Goal: Navigation & Orientation: Understand site structure

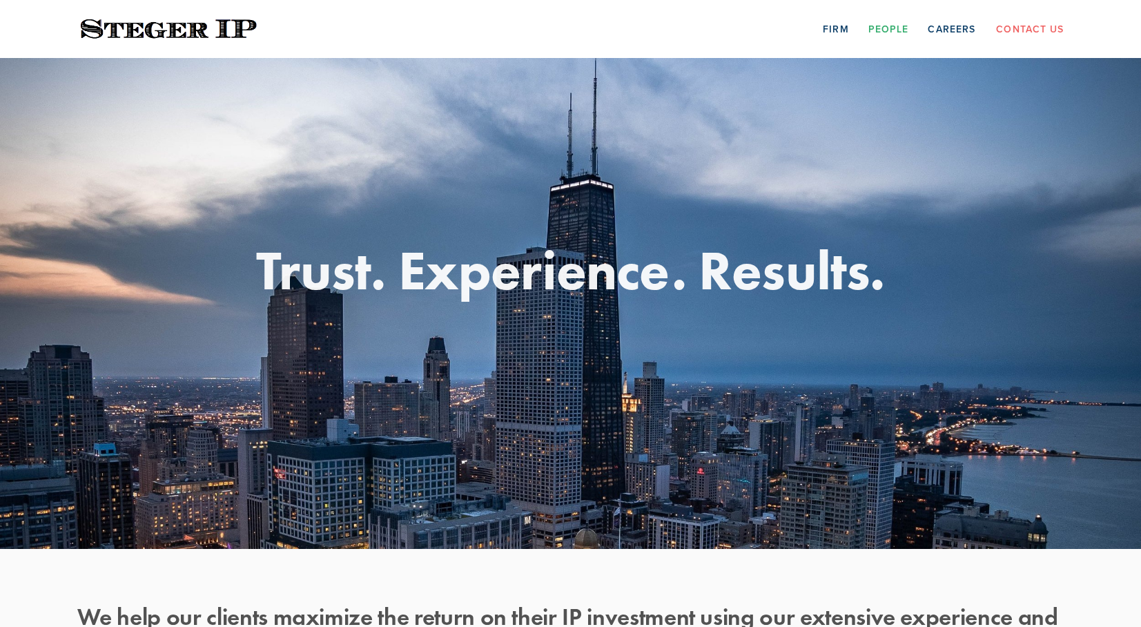
click at [897, 27] on link "People" at bounding box center [889, 28] width 41 height 21
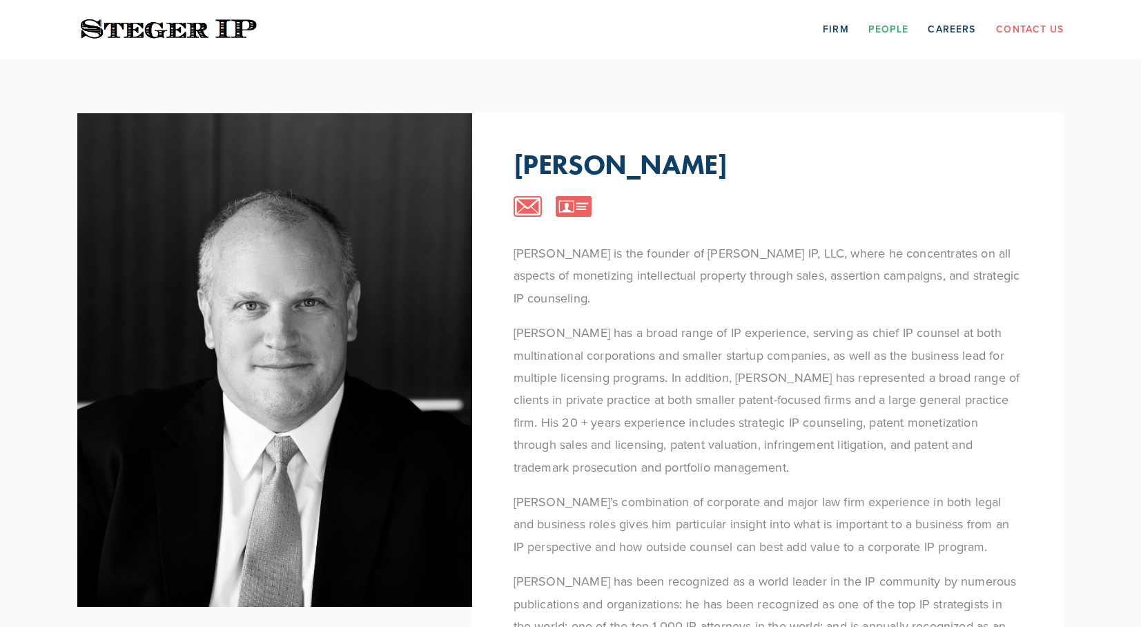
click at [1017, 28] on link "Contact Us" at bounding box center [1030, 28] width 68 height 21
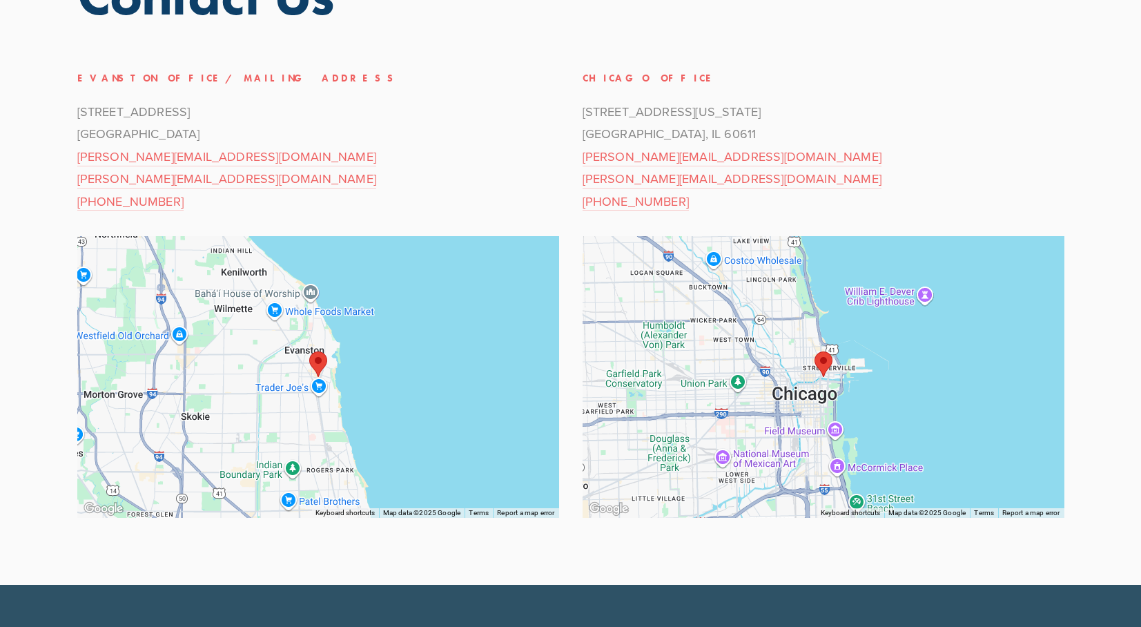
scroll to position [202, 0]
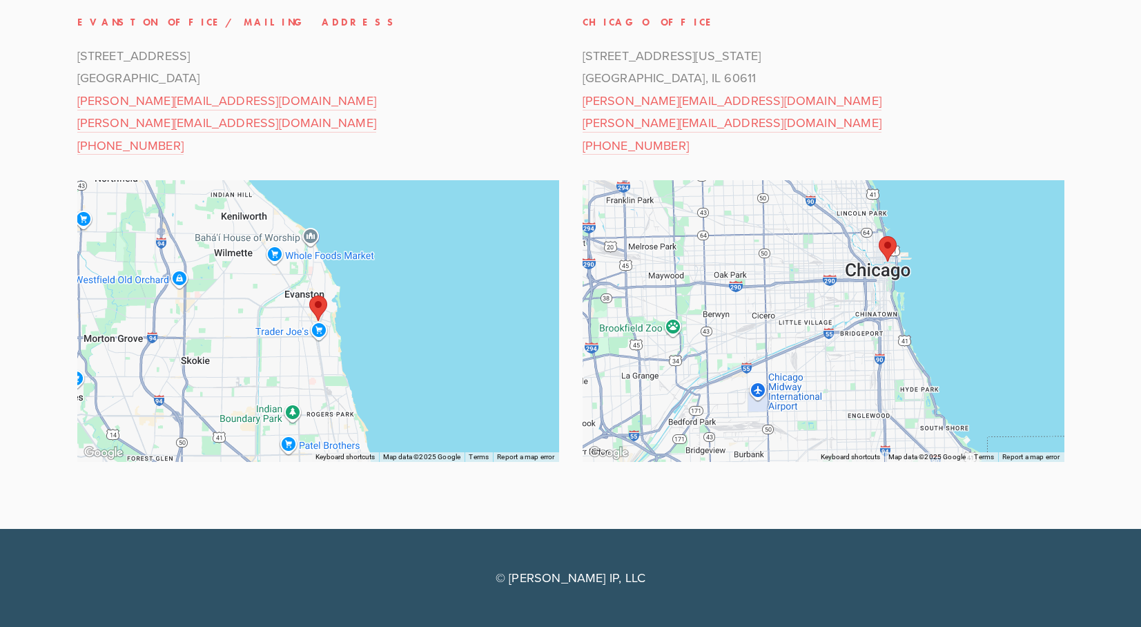
click at [973, 114] on p "401 North Michigan Avenue Chicago, IL 60611 steve@stegerip.com elizabeth@steger…" at bounding box center [824, 101] width 482 height 112
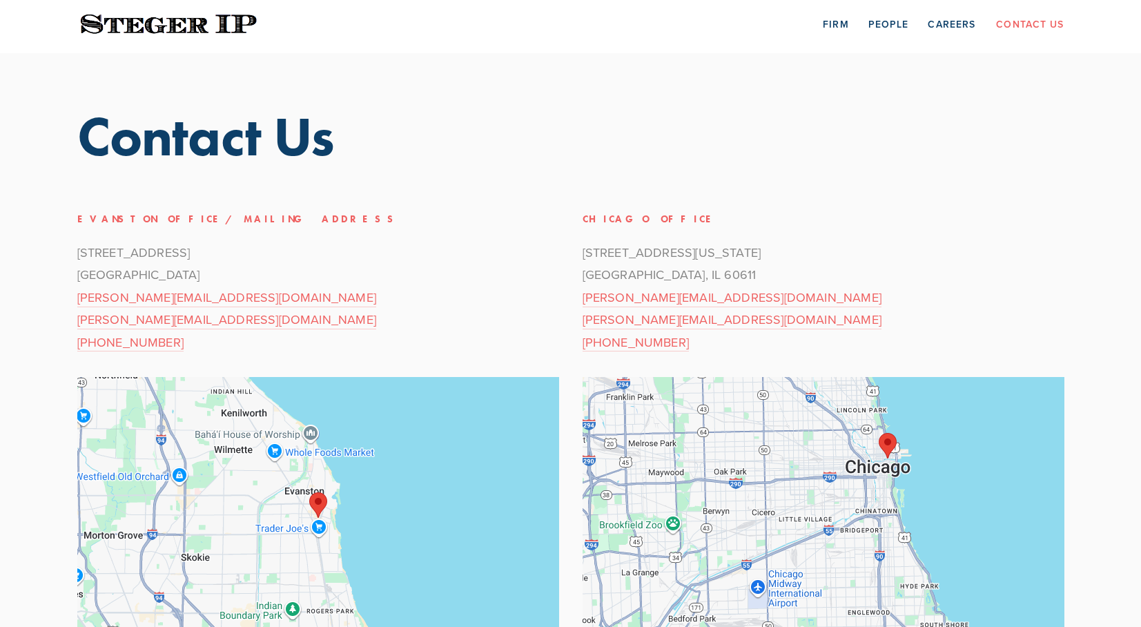
scroll to position [0, 0]
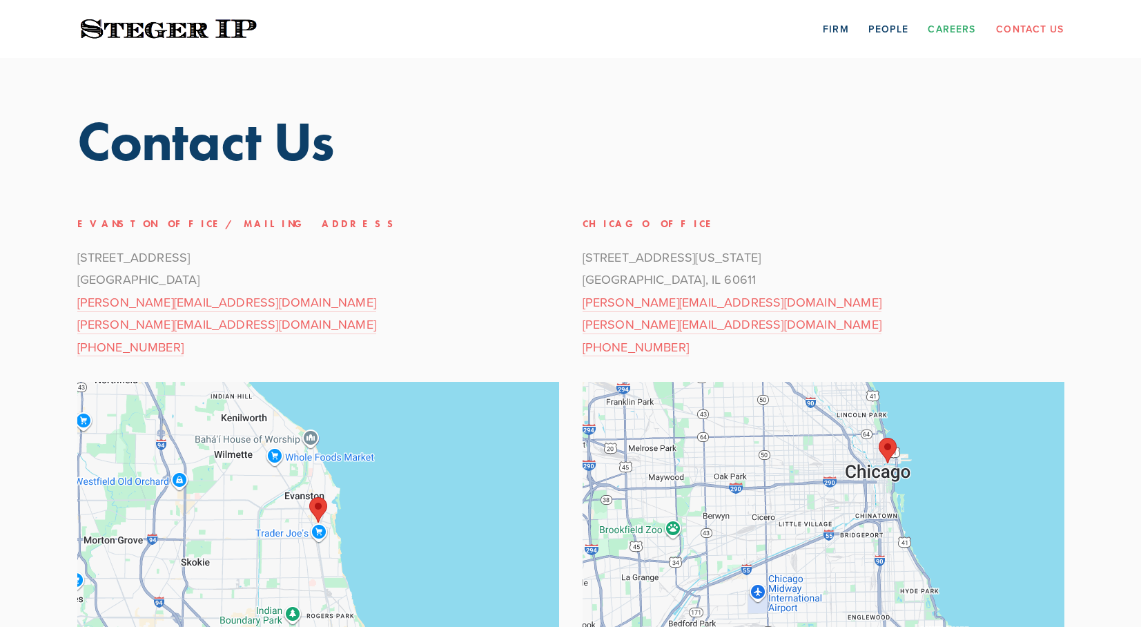
click at [962, 28] on link "Careers" at bounding box center [952, 28] width 48 height 21
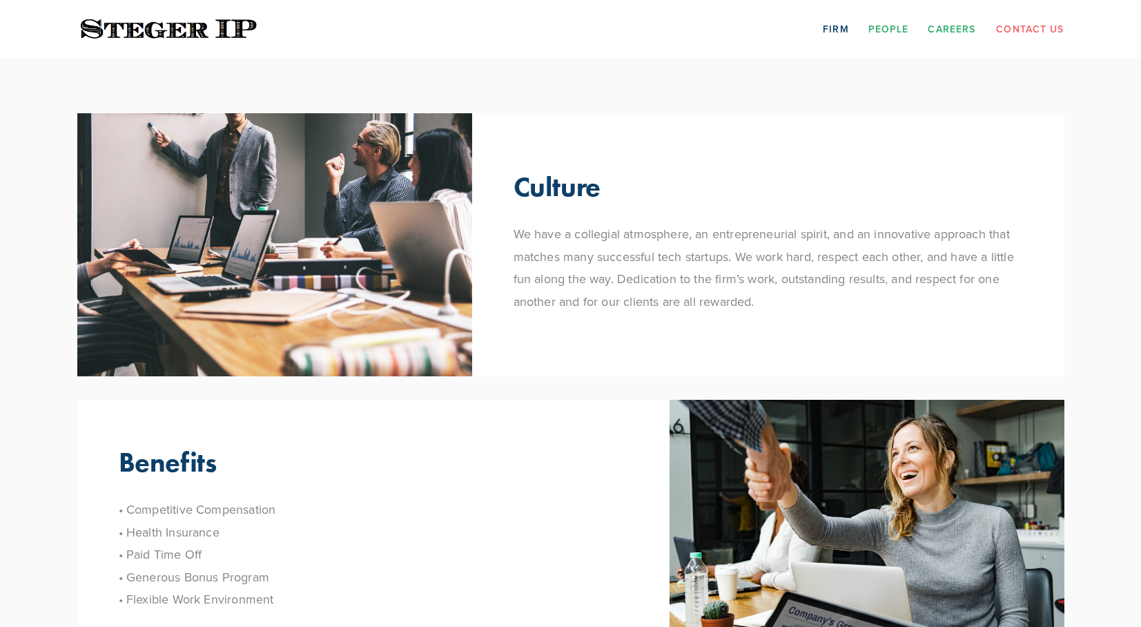
click at [901, 32] on link "People" at bounding box center [889, 28] width 41 height 21
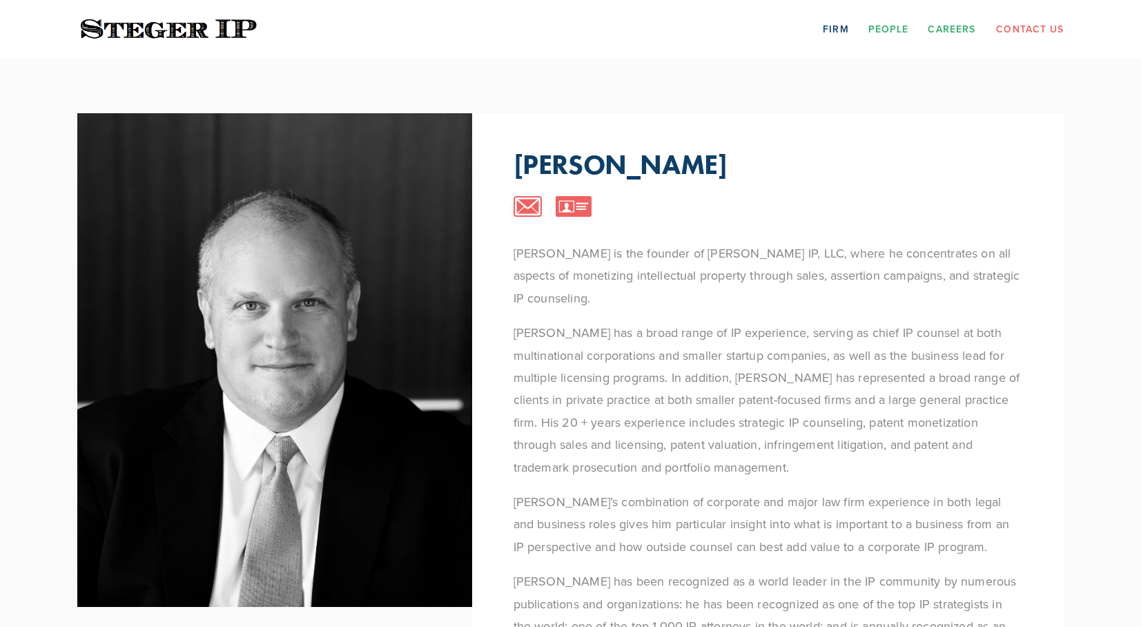
click at [948, 32] on link "Careers" at bounding box center [952, 28] width 48 height 21
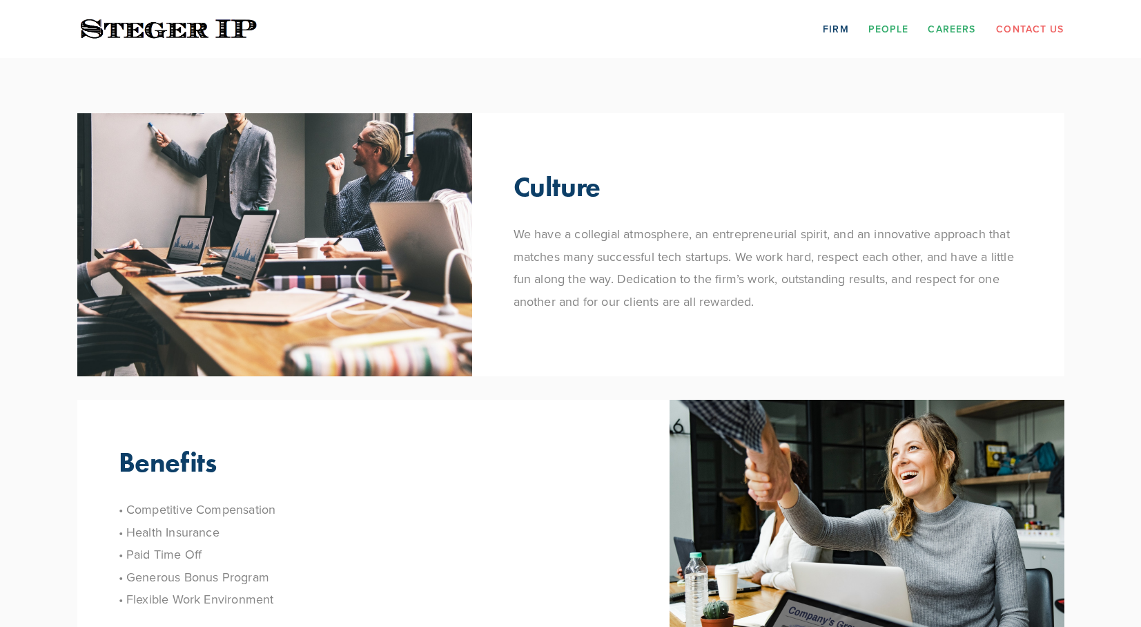
click at [891, 23] on link "People" at bounding box center [889, 28] width 41 height 21
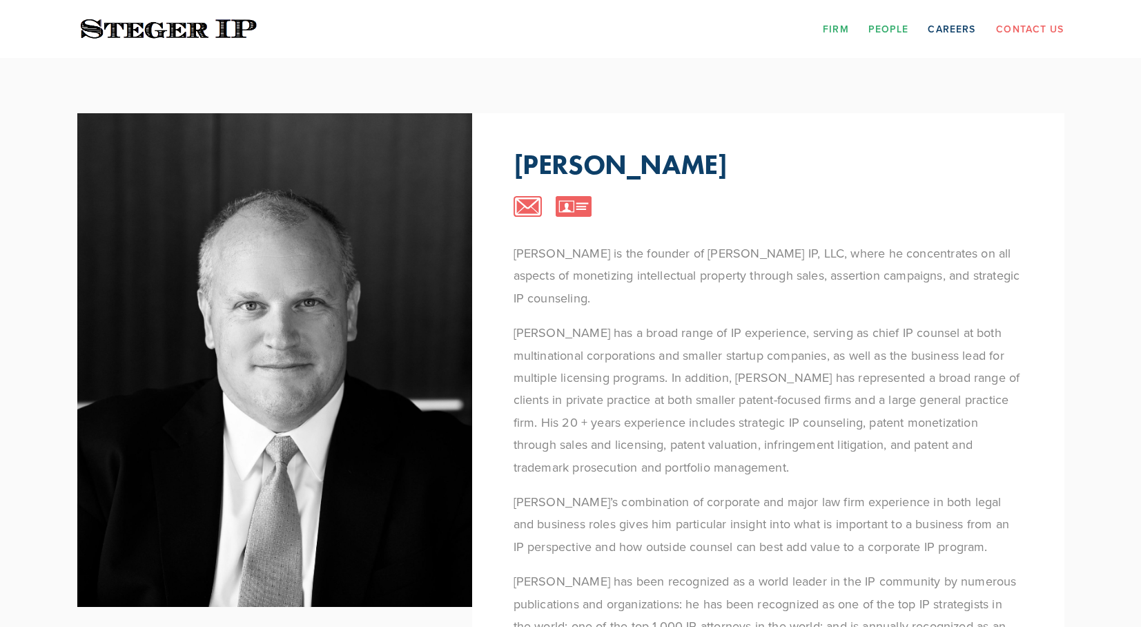
click at [837, 26] on link "Firm" at bounding box center [836, 28] width 26 height 21
